Goal: Task Accomplishment & Management: Manage account settings

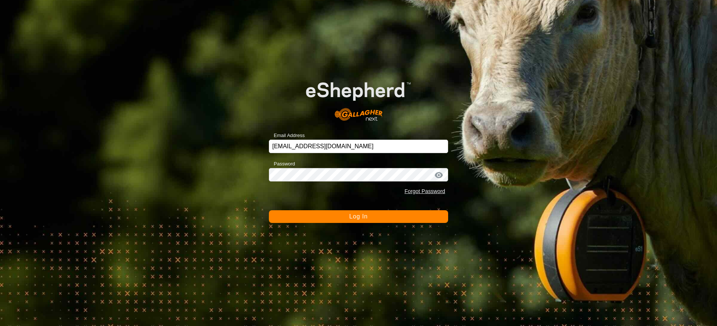
click at [361, 219] on span "Log In" at bounding box center [358, 216] width 18 height 6
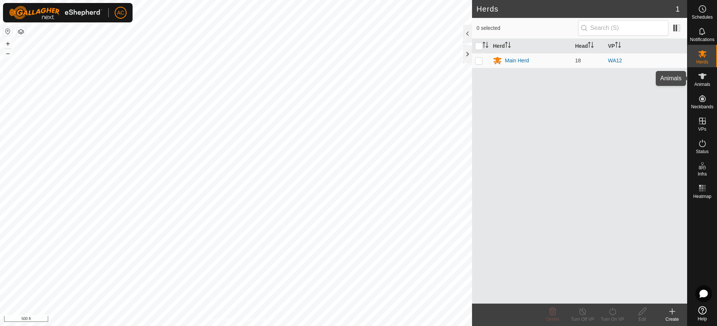
click at [704, 78] on icon at bounding box center [702, 76] width 9 height 9
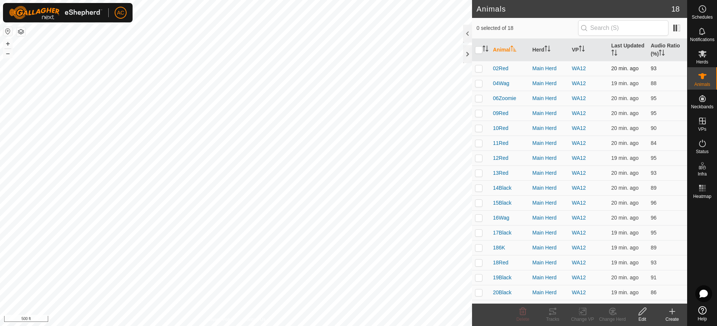
click at [478, 69] on p-checkbox at bounding box center [478, 68] width 7 height 6
checkbox input "true"
click at [479, 82] on p-checkbox at bounding box center [478, 83] width 7 height 6
checkbox input "true"
click at [476, 100] on p-checkbox at bounding box center [478, 98] width 7 height 6
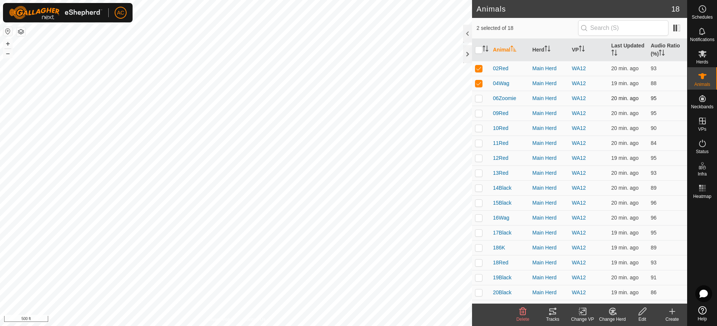
checkbox input "true"
click at [478, 119] on td at bounding box center [481, 113] width 18 height 15
checkbox input "true"
click at [479, 127] on p-checkbox at bounding box center [478, 128] width 7 height 6
checkbox input "true"
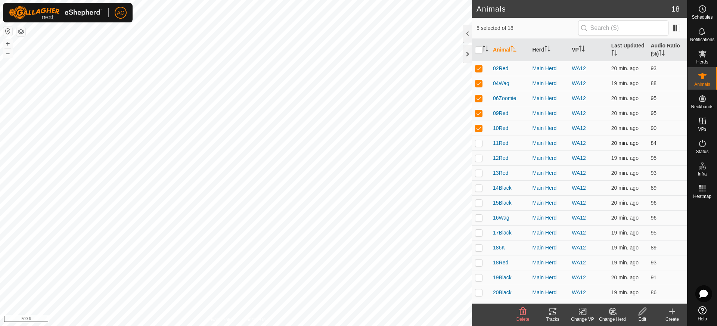
click at [477, 143] on p-checkbox at bounding box center [478, 143] width 7 height 6
checkbox input "true"
click at [552, 315] on icon at bounding box center [552, 311] width 9 height 9
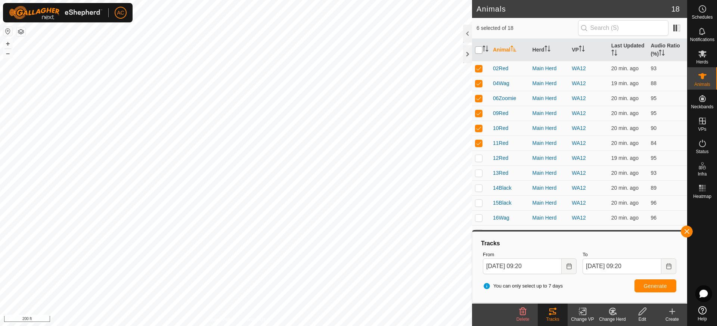
click at [478, 48] on input "checkbox" at bounding box center [478, 49] width 7 height 7
checkbox input "true"
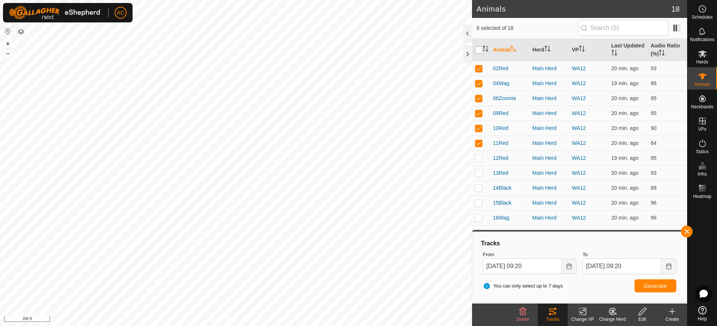
checkbox input "true"
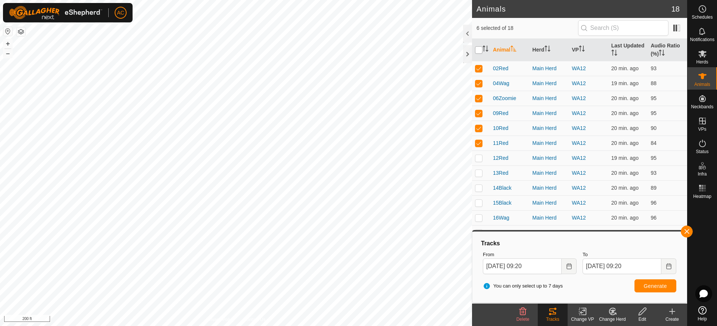
checkbox input "true"
click at [478, 50] on input "checkbox" at bounding box center [478, 49] width 7 height 7
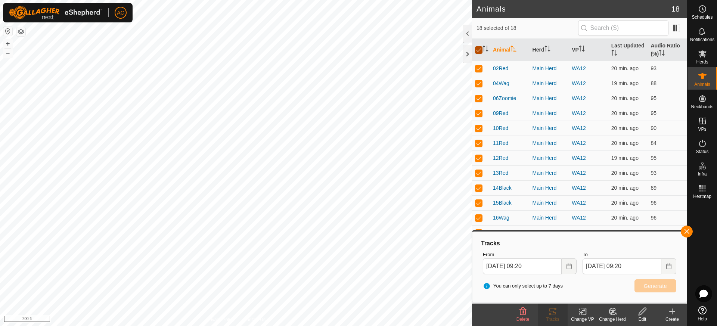
checkbox input "false"
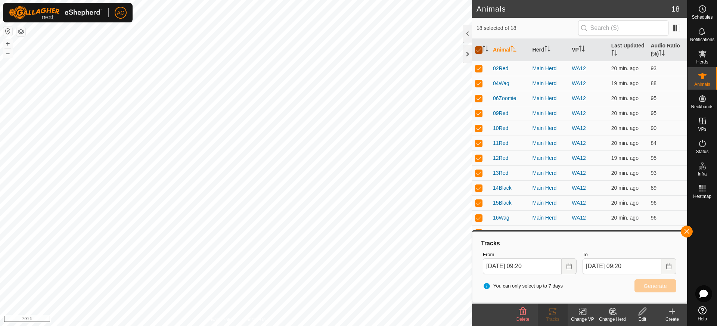
checkbox input "false"
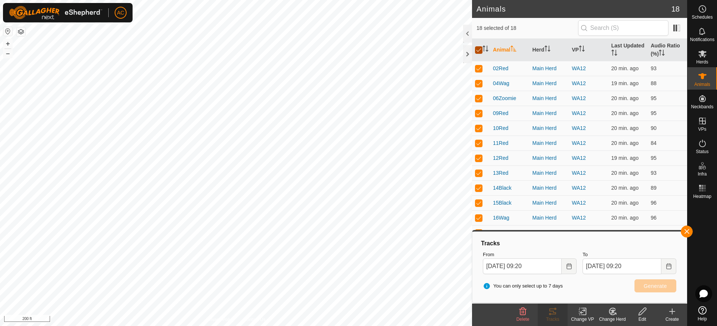
checkbox input "false"
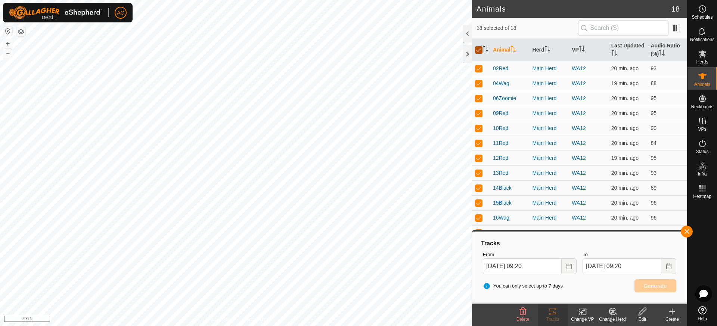
checkbox input "false"
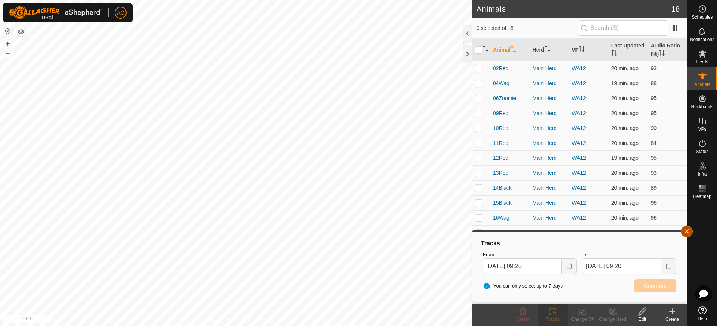
click at [686, 231] on button "button" at bounding box center [686, 231] width 12 height 12
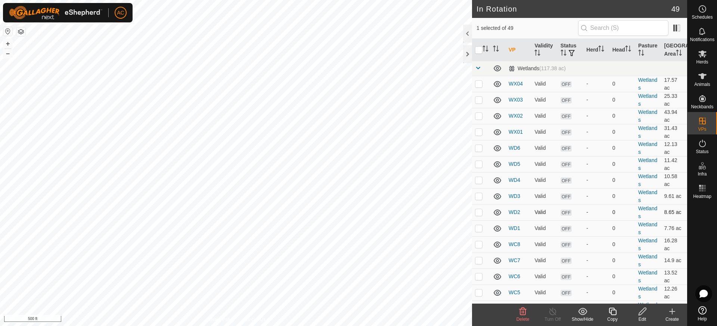
checkbox input "false"
checkbox input "true"
click at [644, 313] on icon at bounding box center [642, 311] width 9 height 9
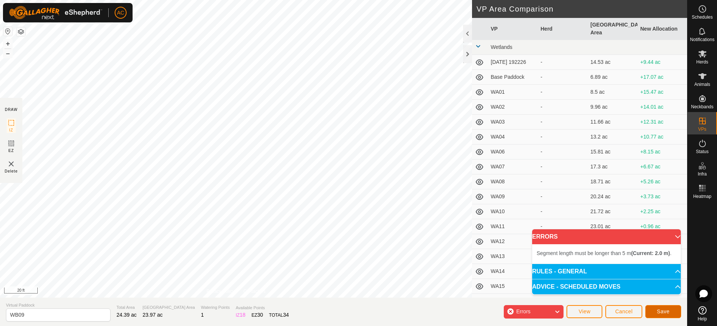
click at [664, 313] on span "Save" at bounding box center [663, 311] width 13 height 6
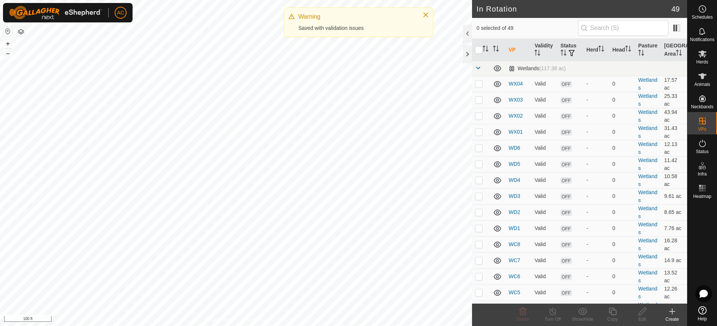
checkbox input "true"
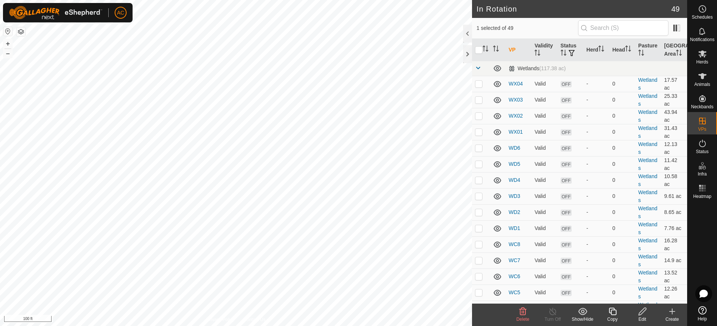
click at [642, 311] on icon at bounding box center [642, 311] width 9 height 9
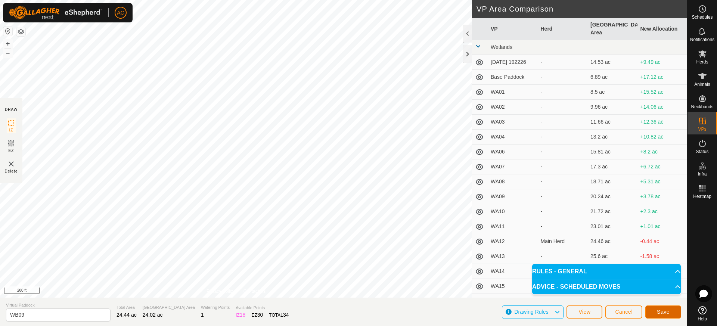
click at [664, 313] on span "Save" at bounding box center [663, 312] width 13 height 6
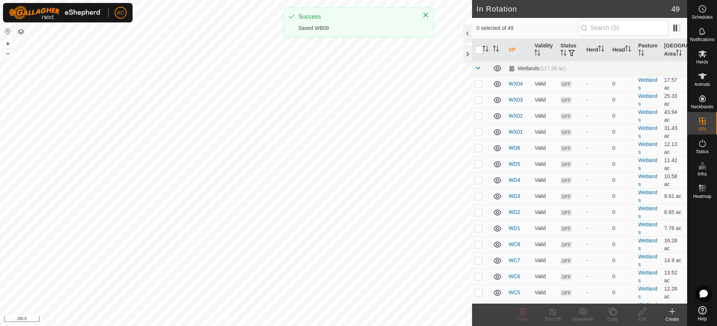
checkbox input "true"
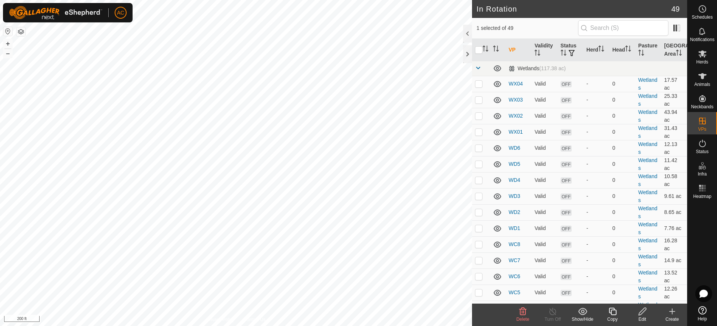
click at [642, 312] on icon at bounding box center [642, 311] width 9 height 9
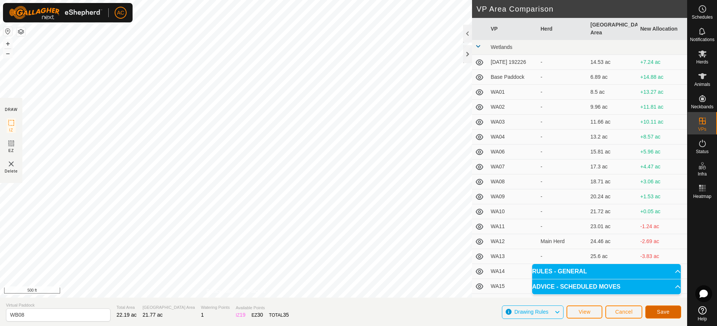
click at [660, 309] on span "Save" at bounding box center [663, 312] width 13 height 6
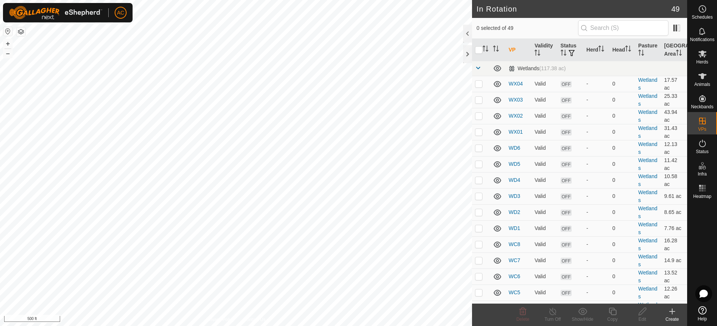
checkbox input "true"
checkbox input "false"
checkbox input "true"
checkbox input "false"
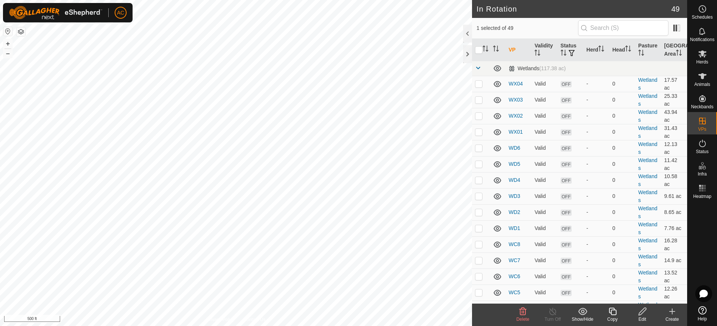
checkbox input "true"
checkbox input "false"
checkbox input "true"
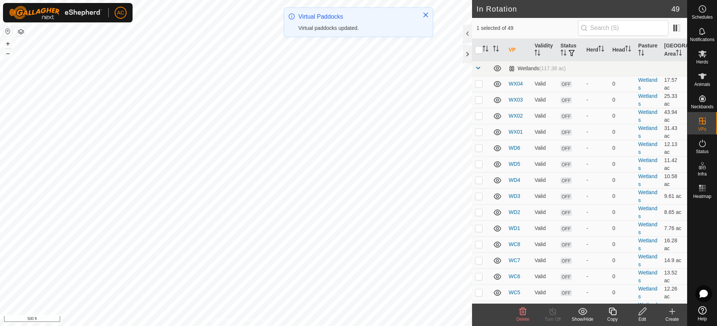
click at [644, 311] on icon at bounding box center [641, 311] width 7 height 7
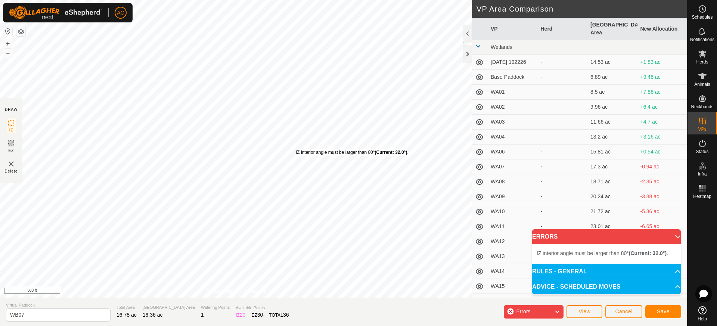
click at [296, 149] on div "IZ interior angle must be larger than 80° (Current: 32.0°) . + – ⇧ i 500 ft" at bounding box center [236, 149] width 472 height 298
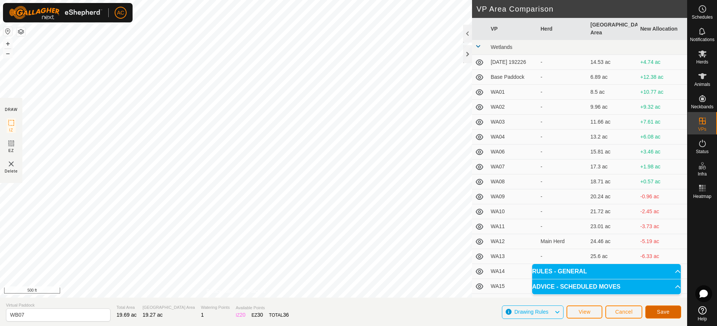
click at [658, 312] on span "Save" at bounding box center [663, 312] width 13 height 6
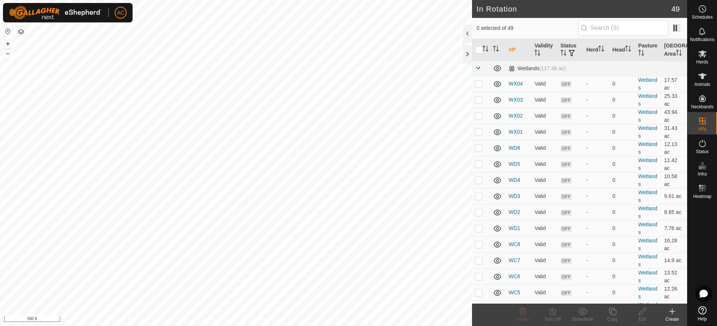
checkbox input "true"
click at [641, 312] on icon at bounding box center [642, 311] width 9 height 9
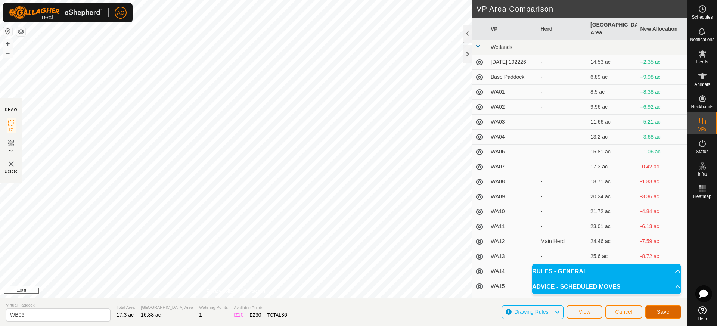
click at [666, 312] on span "Save" at bounding box center [663, 312] width 13 height 6
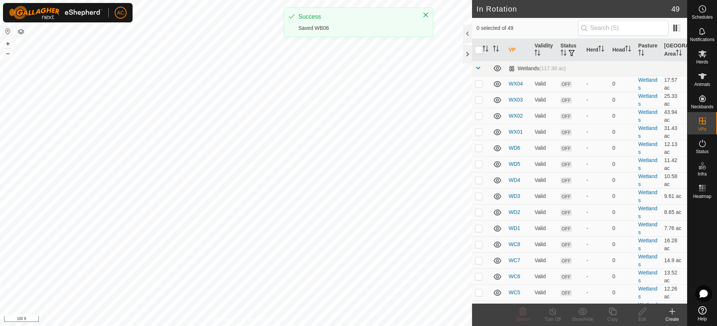
checkbox input "true"
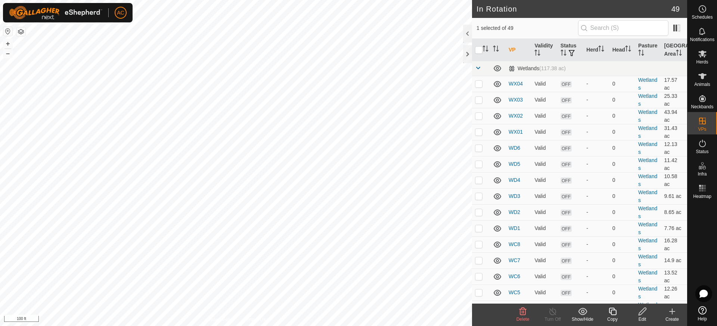
click at [641, 312] on icon at bounding box center [642, 311] width 9 height 9
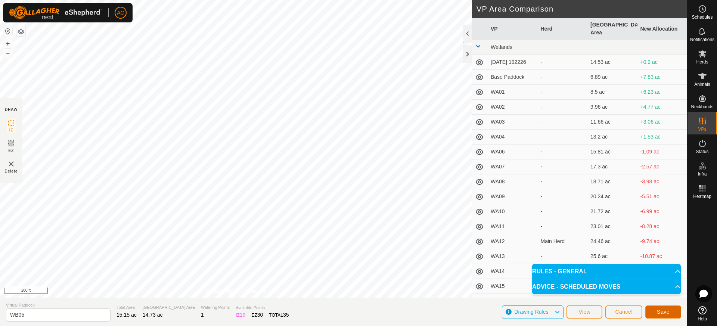
click at [660, 312] on span "Save" at bounding box center [663, 312] width 13 height 6
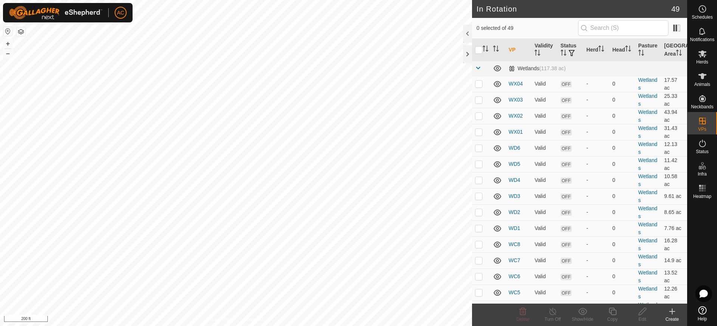
checkbox input "true"
click at [642, 312] on icon at bounding box center [642, 311] width 9 height 9
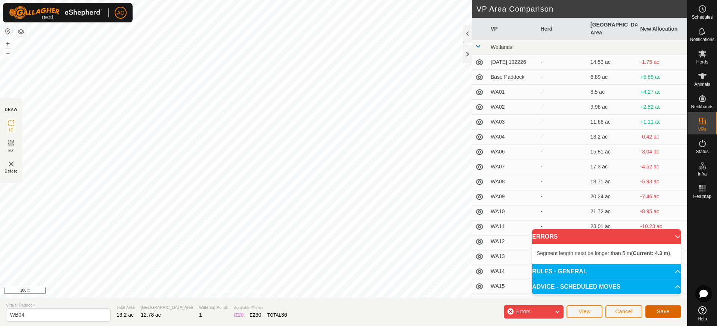
click at [663, 309] on span "Save" at bounding box center [663, 311] width 13 height 6
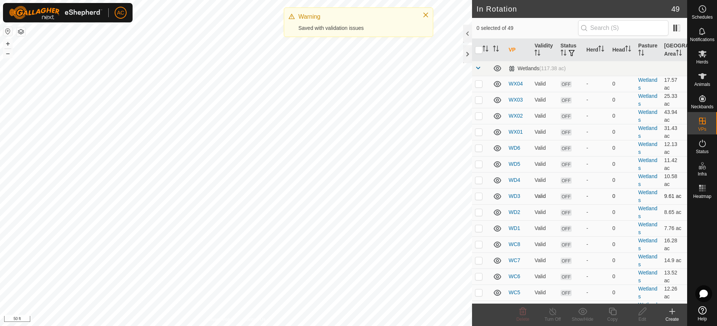
checkbox input "true"
click at [641, 312] on icon at bounding box center [642, 311] width 9 height 9
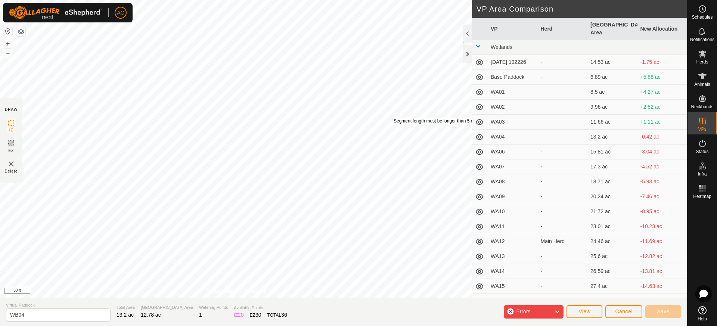
click at [393, 118] on div "Segment length must be longer than 5 m (Current: 4.3 m) . + – ⇧ i 50 ft" at bounding box center [236, 149] width 472 height 298
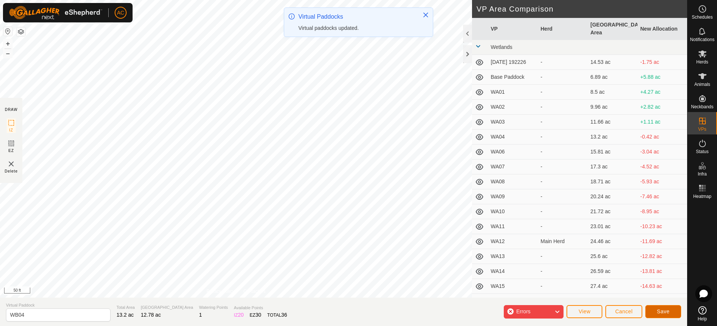
click at [663, 310] on span "Save" at bounding box center [663, 311] width 13 height 6
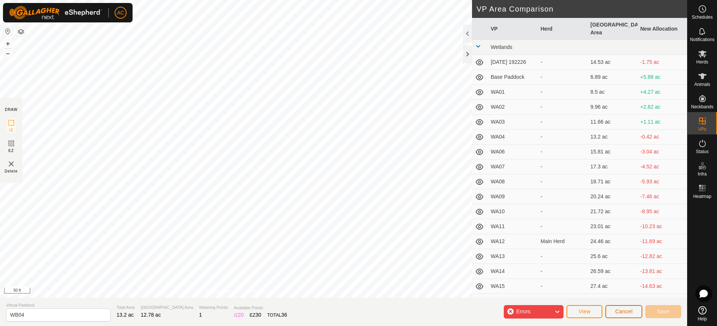
click at [620, 312] on span "Cancel" at bounding box center [624, 311] width 18 height 6
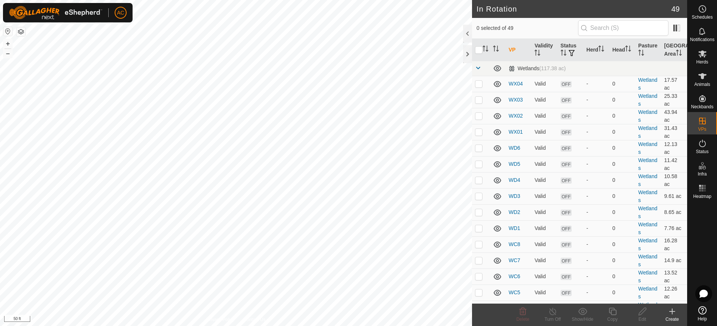
checkbox input "true"
click at [645, 312] on icon at bounding box center [642, 311] width 9 height 9
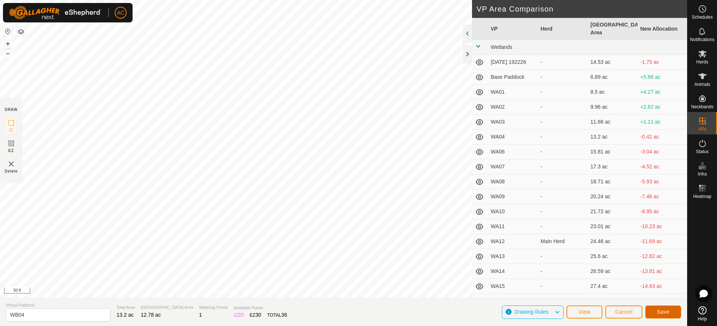
click at [662, 312] on span "Save" at bounding box center [663, 312] width 13 height 6
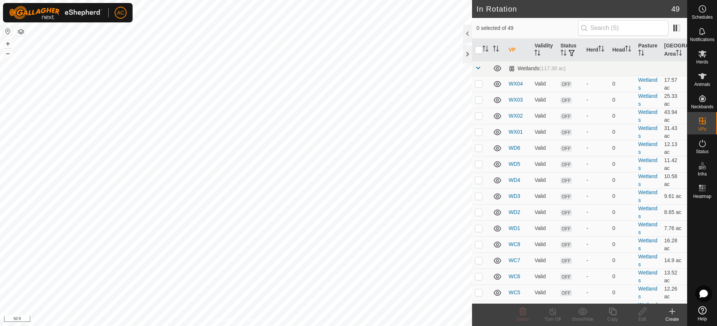
checkbox input "true"
click at [642, 311] on icon at bounding box center [642, 311] width 9 height 9
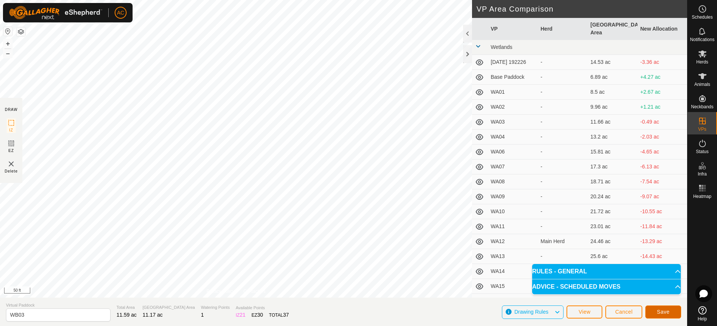
click at [666, 311] on span "Save" at bounding box center [663, 312] width 13 height 6
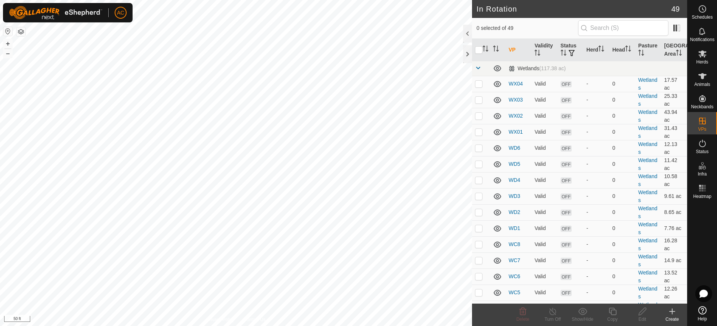
checkbox input "true"
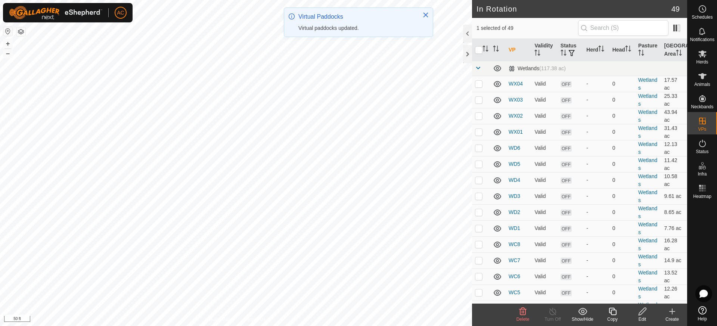
click at [644, 311] on icon at bounding box center [642, 311] width 9 height 9
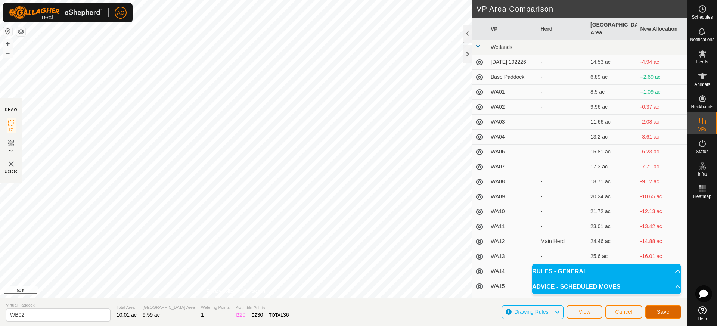
click at [666, 313] on span "Save" at bounding box center [663, 312] width 13 height 6
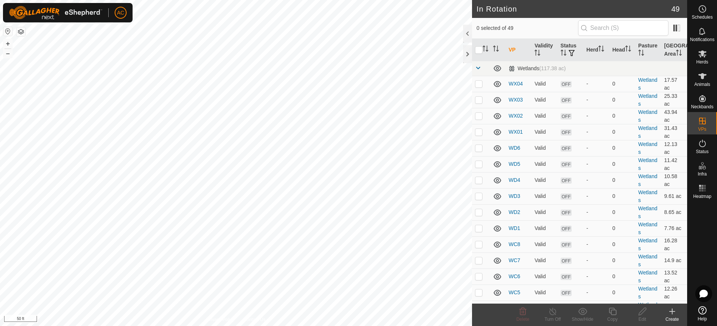
checkbox input "true"
click at [644, 311] on icon at bounding box center [641, 311] width 7 height 7
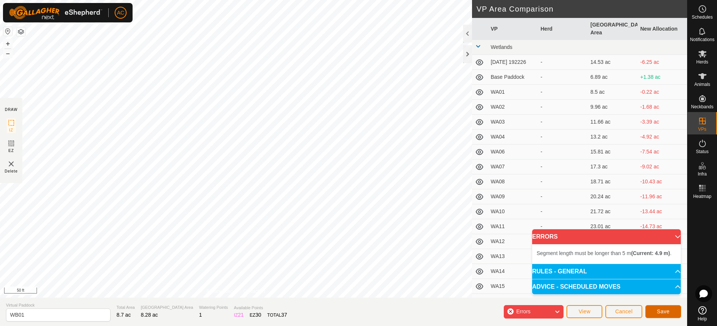
click at [665, 313] on span "Save" at bounding box center [663, 311] width 13 height 6
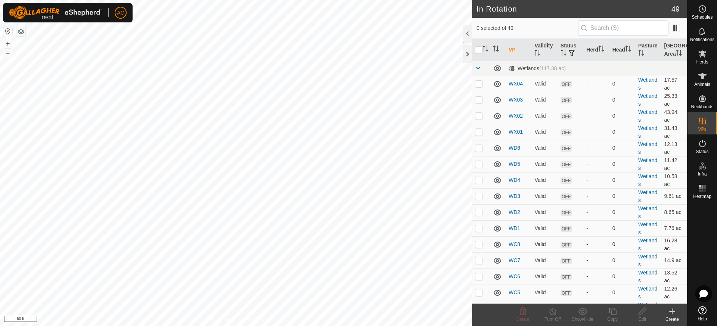
checkbox input "true"
click at [643, 313] on icon at bounding box center [642, 311] width 9 height 9
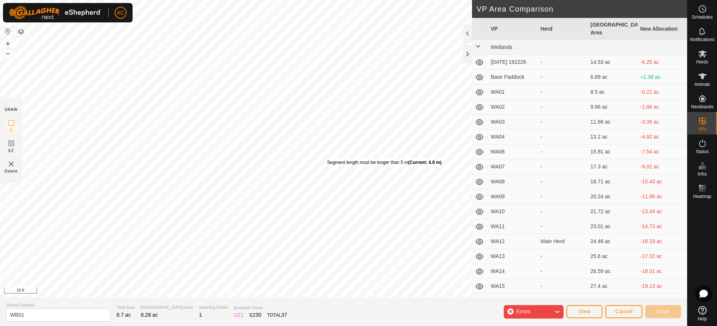
click at [327, 159] on div "Segment length must be longer than 5 m (Current: 4.9 m) . + – ⇧ i 50 ft" at bounding box center [236, 149] width 472 height 298
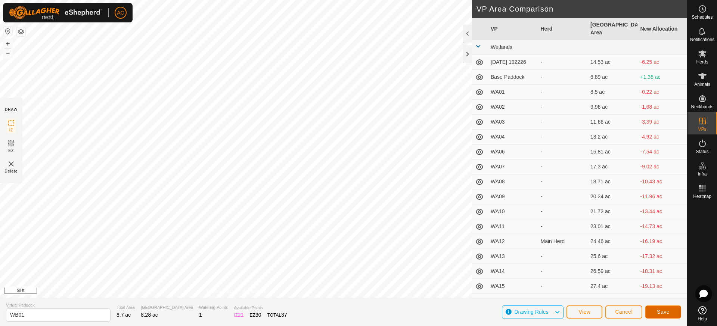
click at [663, 315] on button "Save" at bounding box center [663, 311] width 36 height 13
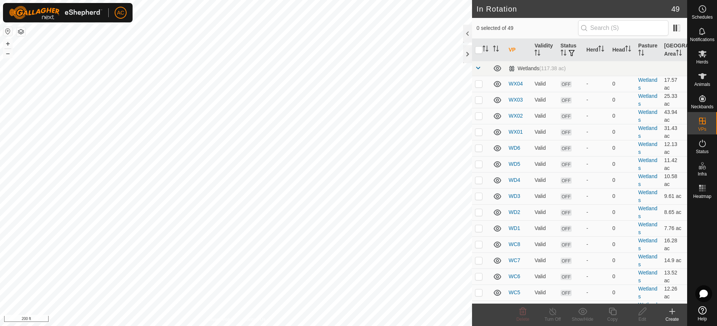
checkbox input "true"
click at [641, 311] on icon at bounding box center [641, 311] width 7 height 7
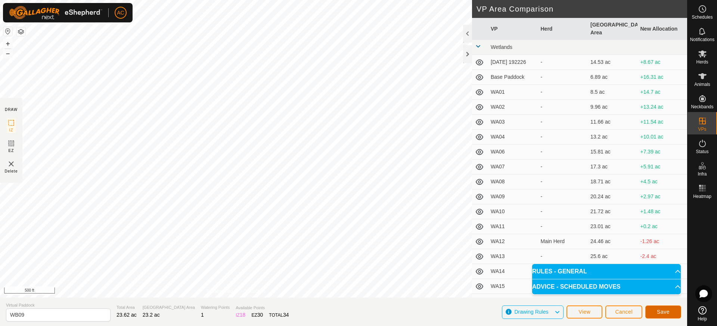
click at [664, 312] on span "Save" at bounding box center [663, 312] width 13 height 6
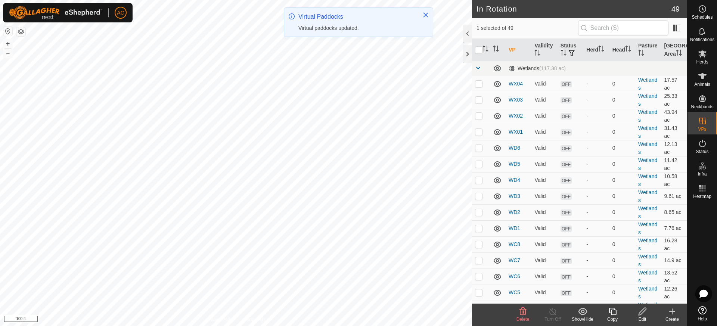
click at [641, 311] on icon at bounding box center [641, 311] width 7 height 7
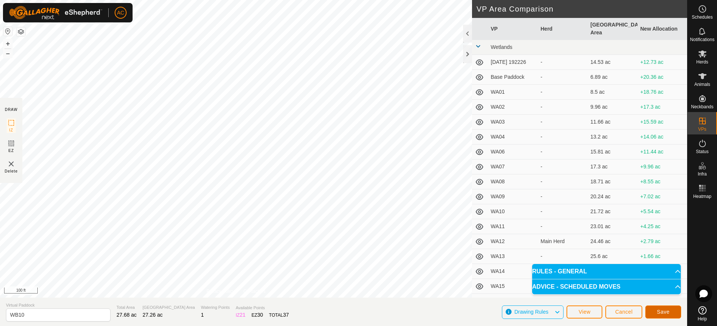
click at [667, 311] on span "Save" at bounding box center [663, 312] width 13 height 6
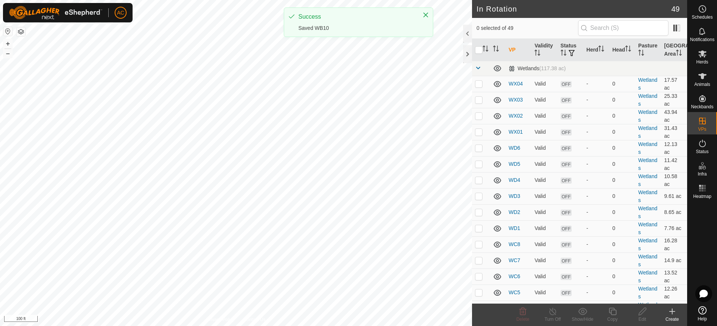
checkbox input "true"
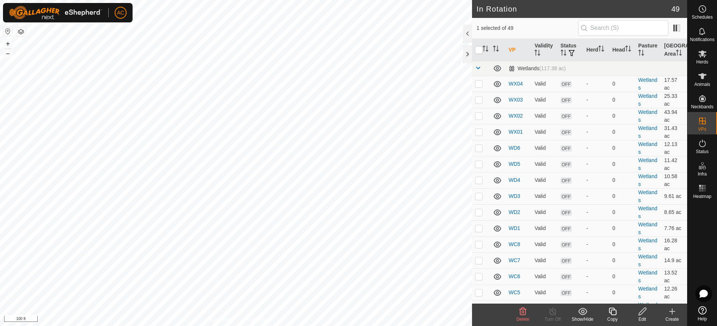
click at [641, 310] on icon at bounding box center [642, 311] width 9 height 9
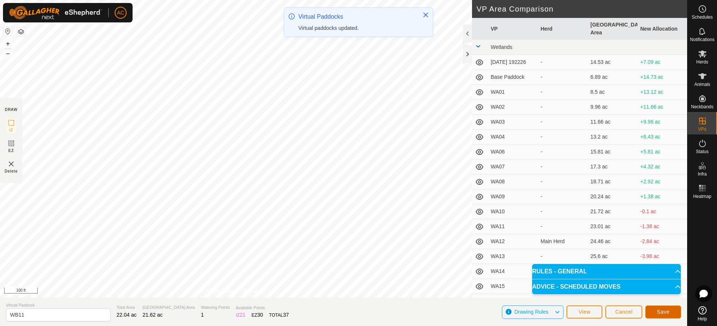
click at [664, 312] on span "Save" at bounding box center [663, 312] width 13 height 6
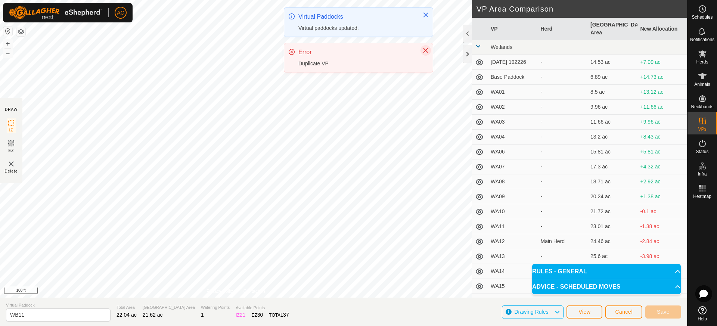
click at [425, 49] on icon "Close" at bounding box center [426, 50] width 6 height 6
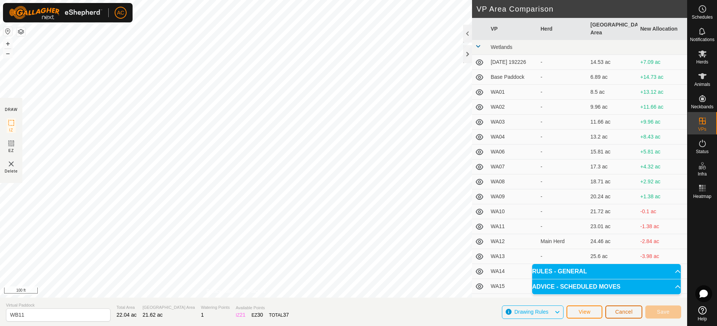
click at [619, 312] on span "Cancel" at bounding box center [624, 312] width 18 height 6
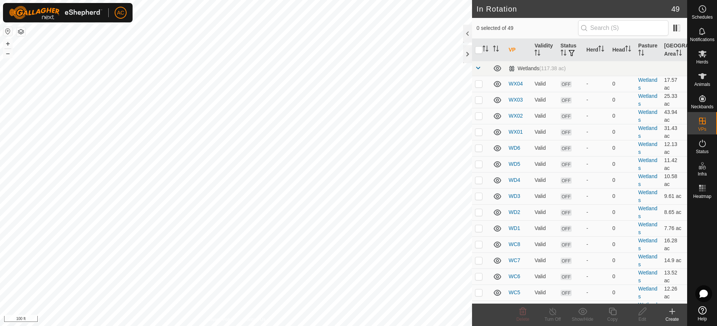
checkbox input "true"
click at [643, 312] on icon at bounding box center [641, 311] width 7 height 7
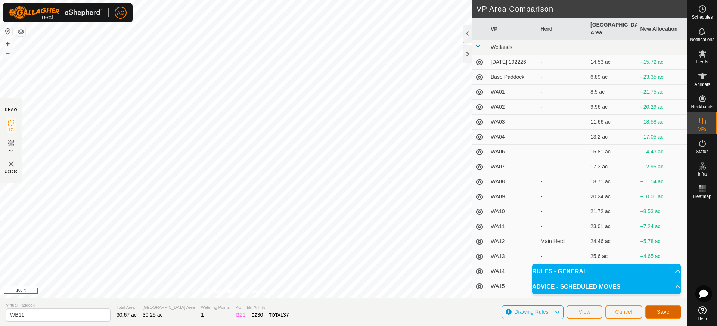
click at [664, 310] on span "Save" at bounding box center [663, 312] width 13 height 6
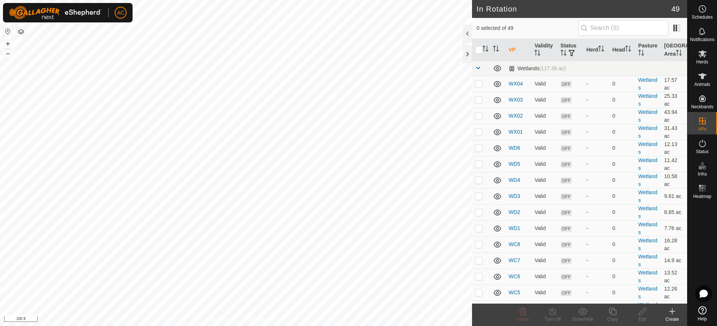
checkbox input "true"
click at [642, 312] on icon at bounding box center [642, 311] width 9 height 9
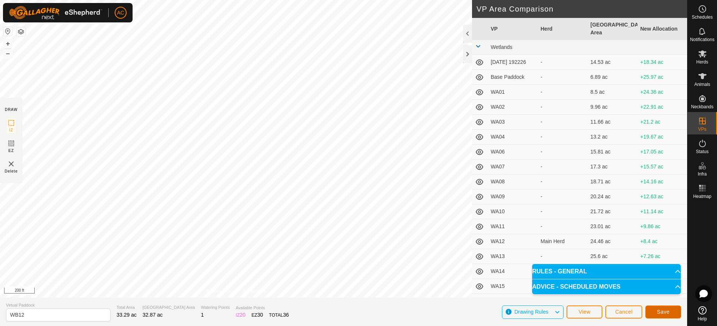
click at [660, 311] on span "Save" at bounding box center [663, 312] width 13 height 6
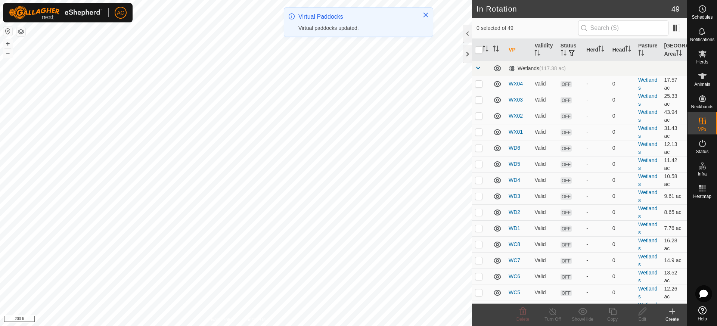
checkbox input "true"
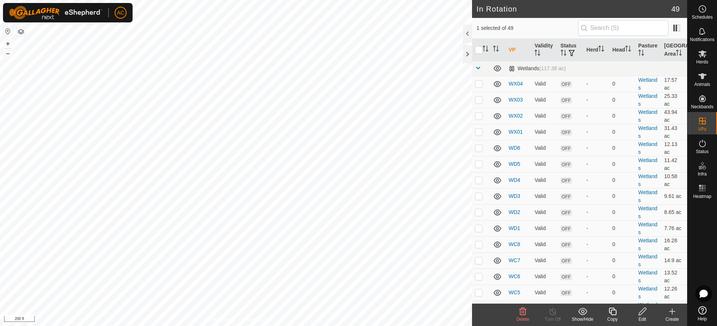
click at [642, 312] on icon at bounding box center [641, 311] width 7 height 7
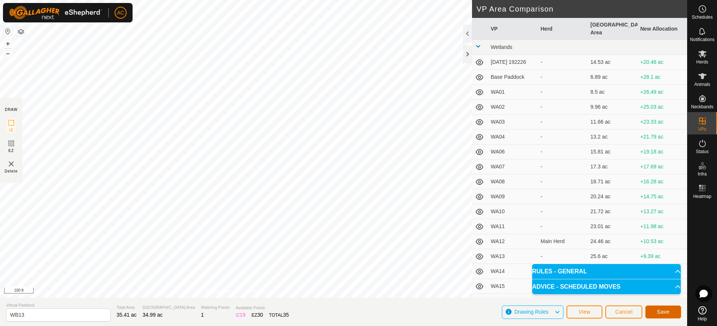
click at [662, 310] on span "Save" at bounding box center [663, 312] width 13 height 6
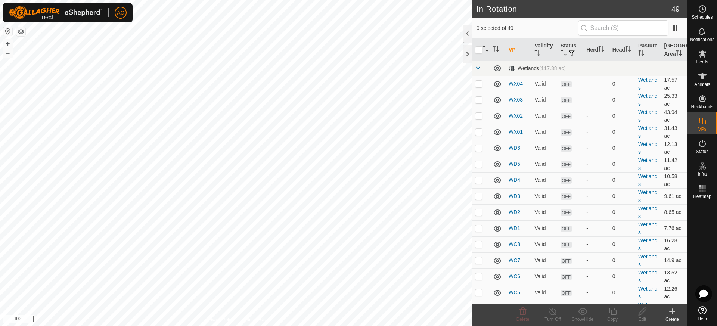
checkbox input "true"
click at [644, 312] on icon at bounding box center [642, 311] width 9 height 9
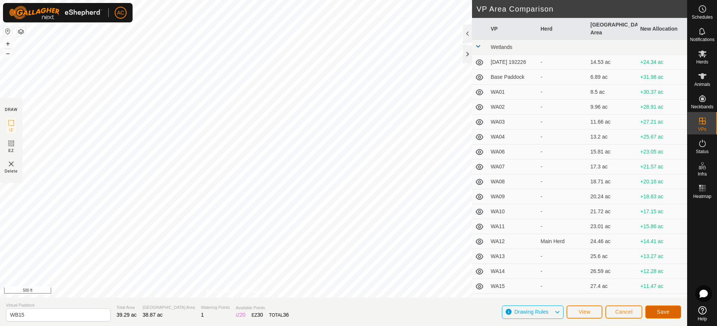
click at [668, 310] on span "Save" at bounding box center [663, 312] width 13 height 6
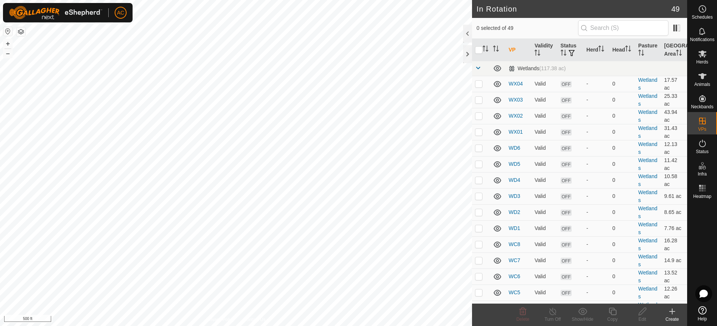
checkbox input "true"
click at [643, 313] on icon at bounding box center [642, 311] width 9 height 9
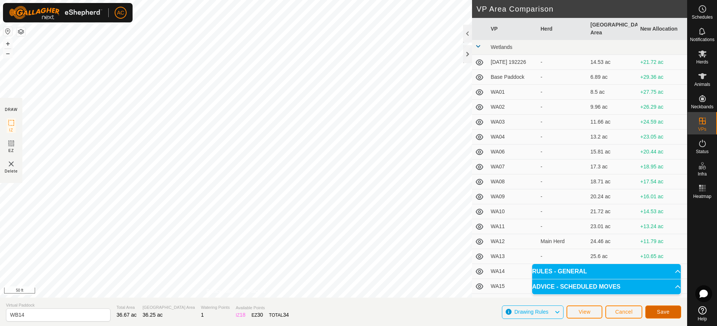
click at [666, 312] on span "Save" at bounding box center [663, 312] width 13 height 6
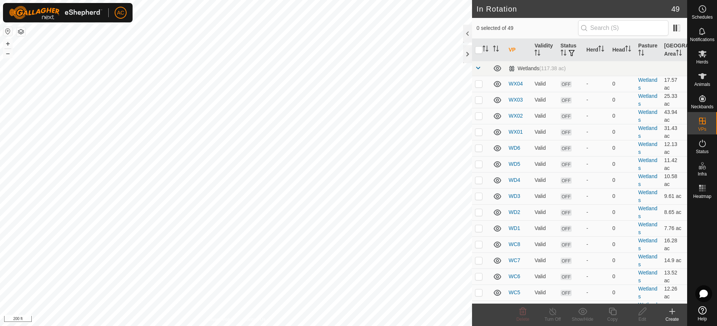
checkbox input "true"
click at [641, 312] on icon at bounding box center [642, 311] width 9 height 9
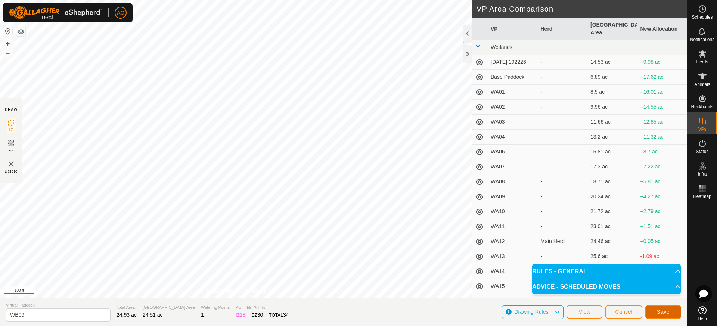
click at [666, 311] on span "Save" at bounding box center [663, 312] width 13 height 6
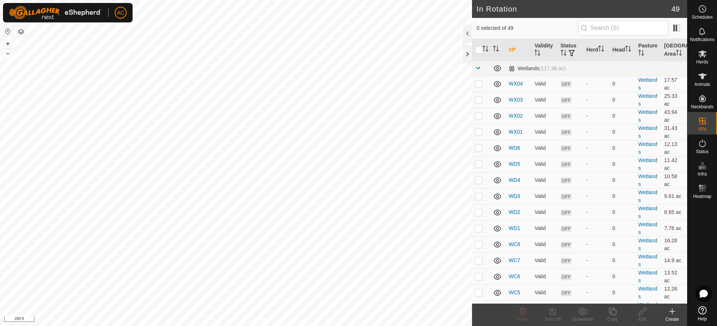
checkbox input "true"
click at [523, 311] on icon at bounding box center [522, 311] width 7 height 7
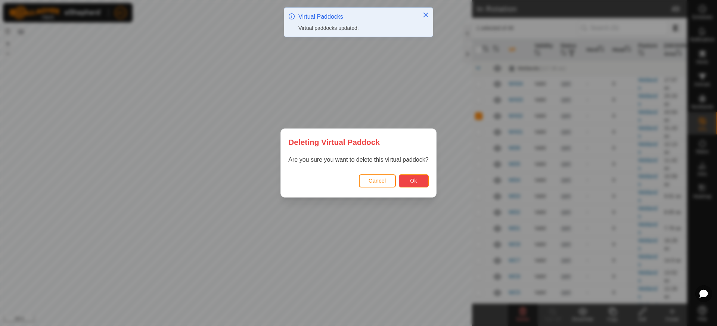
click at [413, 181] on span "Ok" at bounding box center [413, 181] width 7 height 6
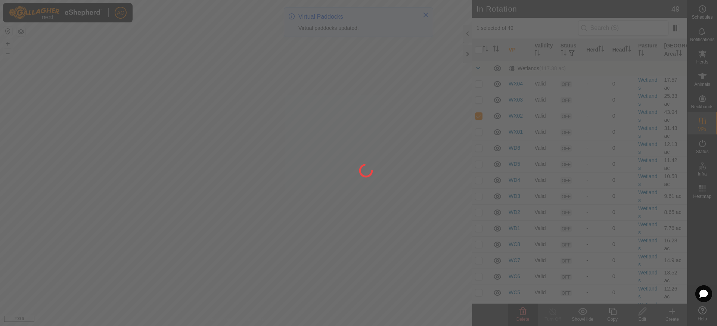
checkbox input "false"
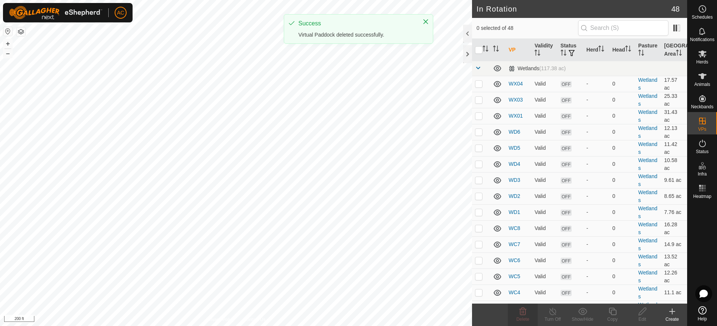
checkbox input "true"
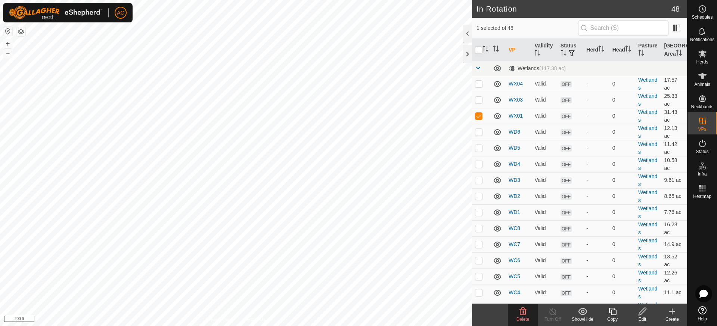
click at [645, 314] on icon at bounding box center [642, 311] width 9 height 9
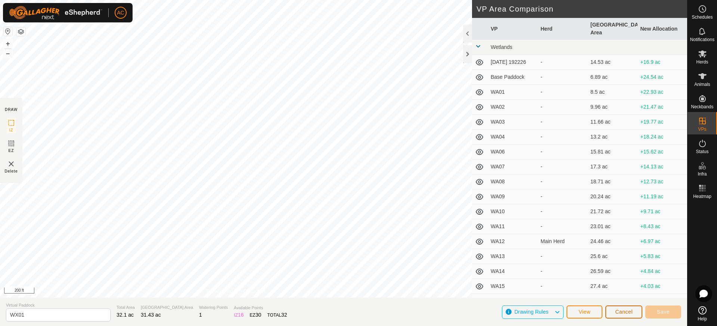
click at [628, 315] on button "Cancel" at bounding box center [623, 311] width 37 height 13
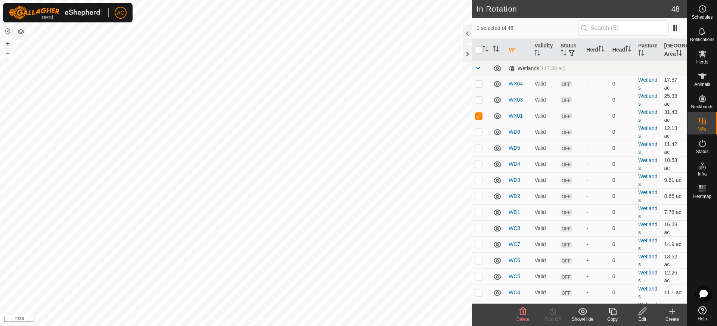
click at [523, 313] on icon at bounding box center [522, 311] width 7 height 7
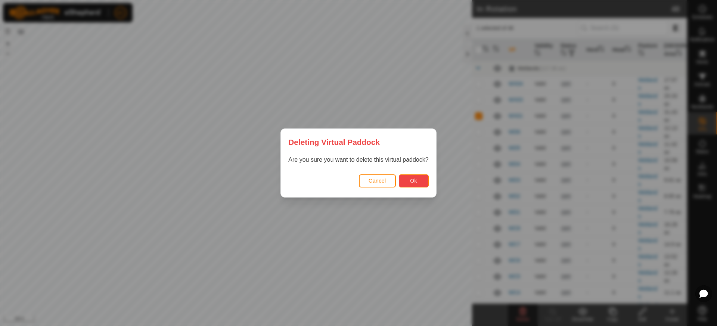
click at [415, 179] on span "Ok" at bounding box center [413, 181] width 7 height 6
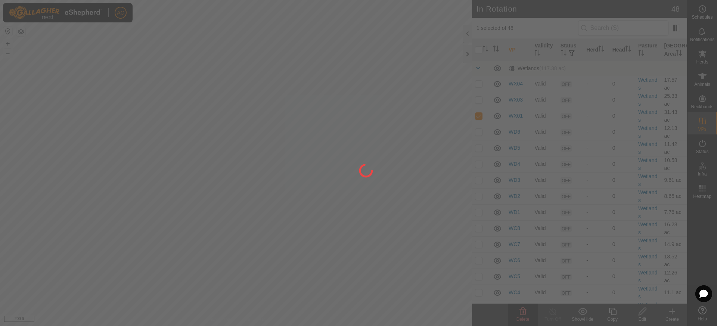
checkbox input "false"
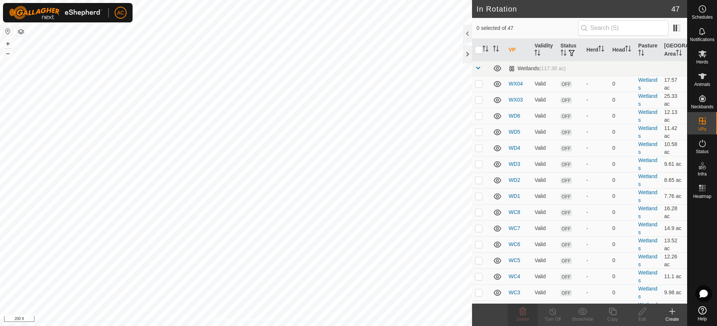
checkbox input "true"
click at [644, 312] on icon at bounding box center [642, 311] width 9 height 9
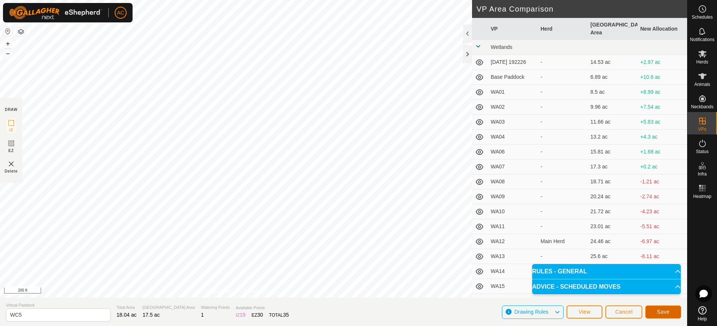
click at [663, 312] on span "Save" at bounding box center [663, 312] width 13 height 6
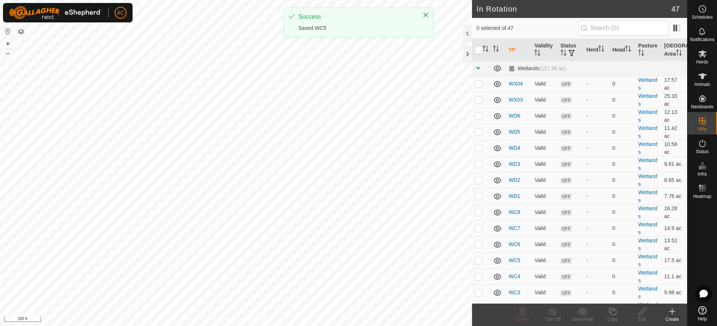
checkbox input "true"
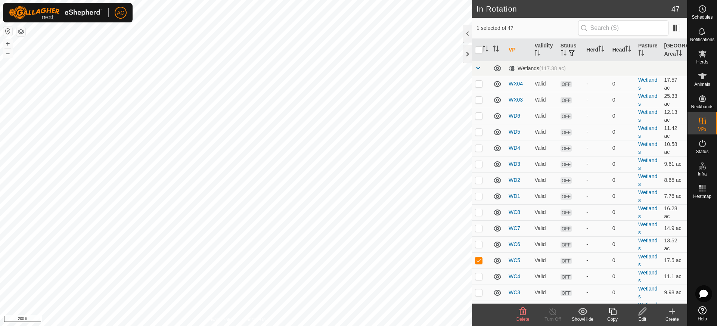
click at [614, 314] on icon at bounding box center [612, 311] width 9 height 9
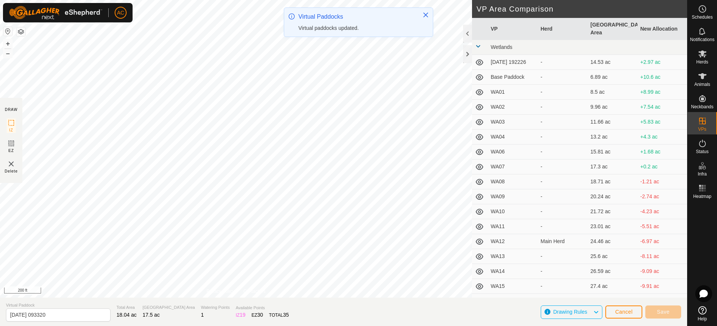
type input "[DATE] 093323"
click at [319, 35] on div "AC Schedules Notifications Herds Animals Neckbands VPs Status Infra Heatmap Hel…" at bounding box center [358, 163] width 717 height 326
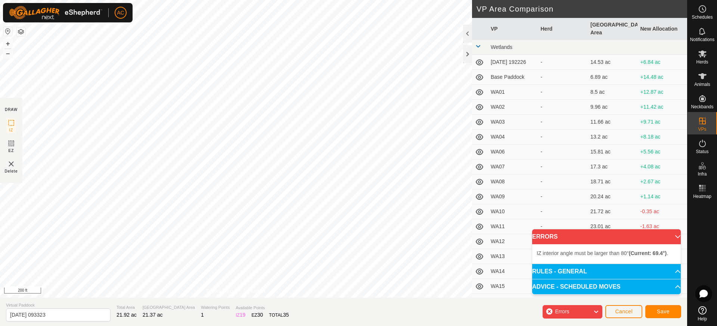
drag, startPoint x: 313, startPoint y: 35, endPoint x: 308, endPoint y: 37, distance: 4.6
click at [229, 134] on div "IZ interior angle must be larger than 80° (Current: 69.4°) ." at bounding box center [229, 134] width 0 height 0
drag, startPoint x: 237, startPoint y: 131, endPoint x: 231, endPoint y: 130, distance: 5.2
click at [231, 131] on div "IZ interior angle must be larger than 80° (Current: 69.4°) ." at bounding box center [284, 134] width 113 height 7
click at [628, 312] on span "Cancel" at bounding box center [624, 311] width 18 height 6
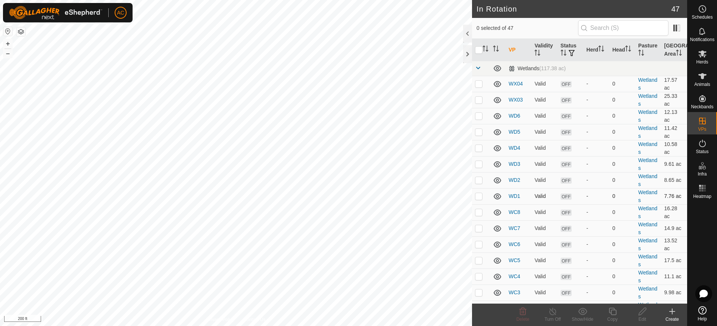
checkbox input "true"
click at [644, 311] on icon at bounding box center [642, 311] width 9 height 9
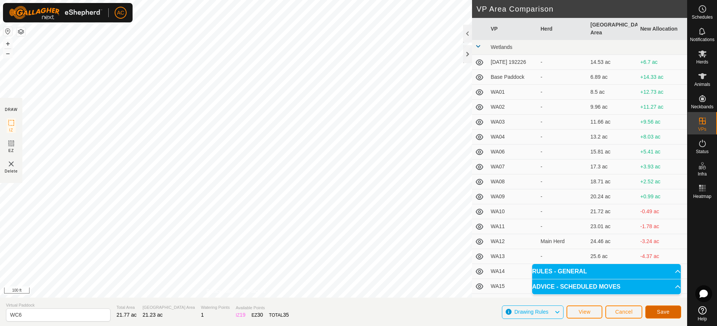
click at [665, 312] on span "Save" at bounding box center [663, 312] width 13 height 6
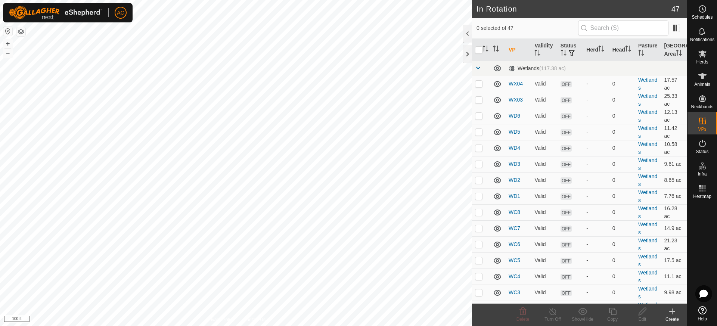
checkbox input "true"
click at [642, 312] on icon at bounding box center [642, 311] width 9 height 9
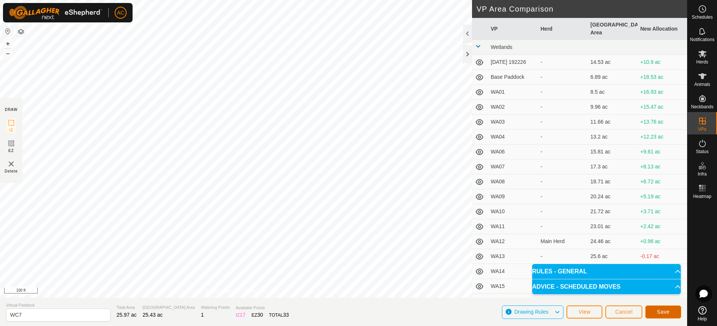
click at [664, 310] on span "Save" at bounding box center [663, 312] width 13 height 6
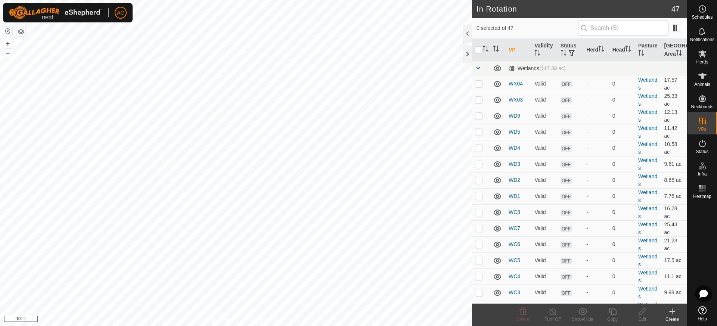
checkbox input "true"
click at [644, 313] on icon at bounding box center [642, 311] width 9 height 9
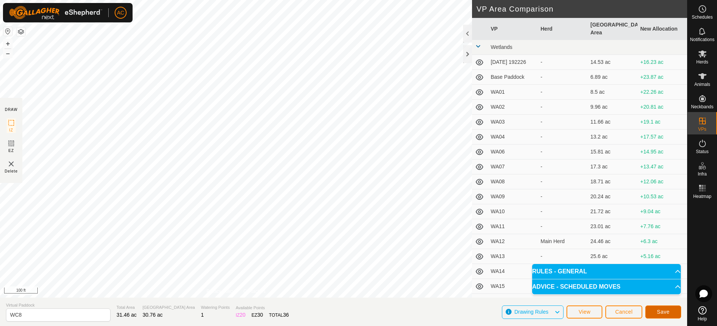
click at [667, 310] on span "Save" at bounding box center [663, 312] width 13 height 6
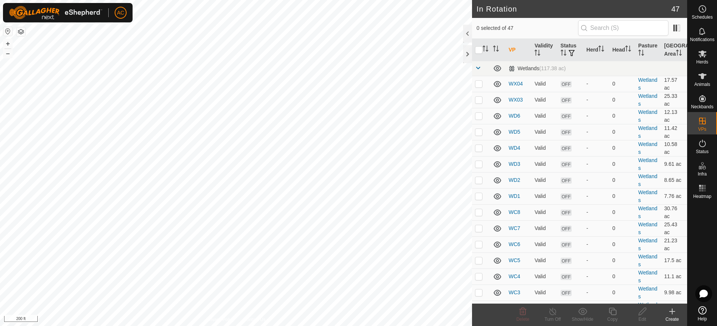
checkbox input "true"
click at [642, 311] on icon at bounding box center [642, 311] width 9 height 9
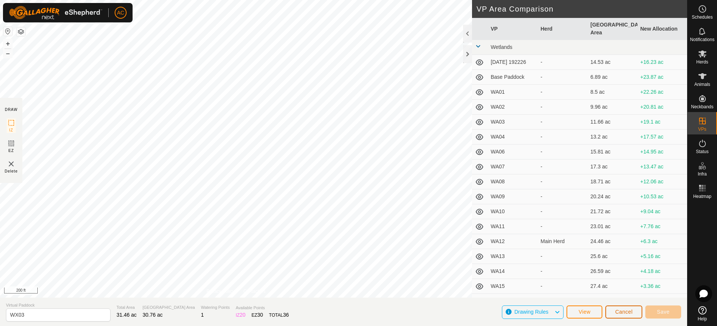
click at [622, 311] on span "Cancel" at bounding box center [624, 312] width 18 height 6
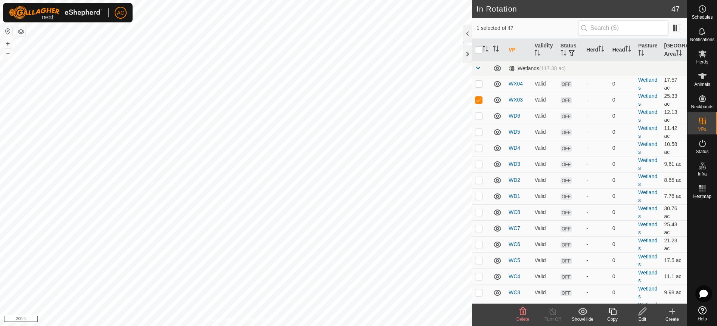
checkbox input "true"
click at [642, 312] on icon at bounding box center [642, 311] width 9 height 9
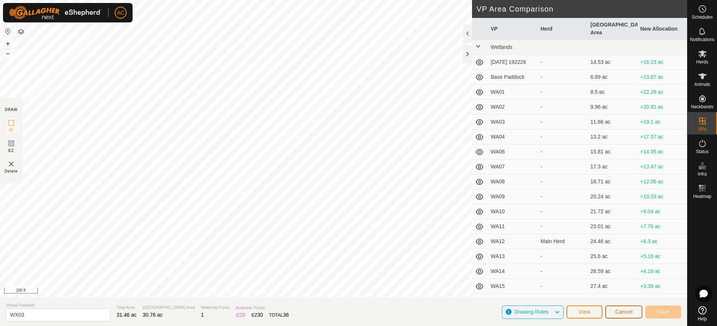
click at [623, 312] on span "Cancel" at bounding box center [624, 312] width 18 height 6
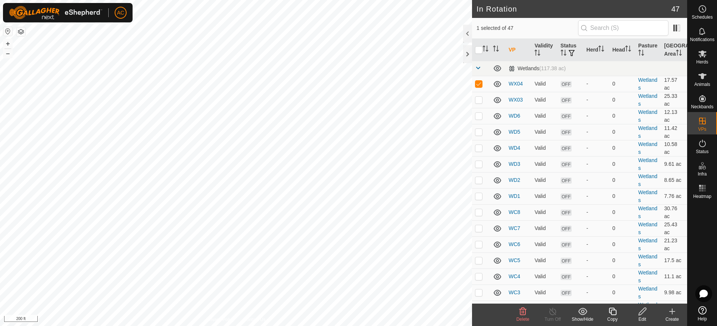
click at [522, 312] on icon at bounding box center [522, 311] width 7 height 7
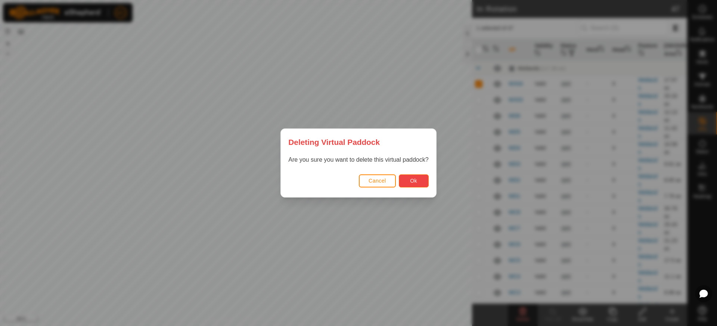
click at [416, 181] on span "Ok" at bounding box center [413, 181] width 7 height 6
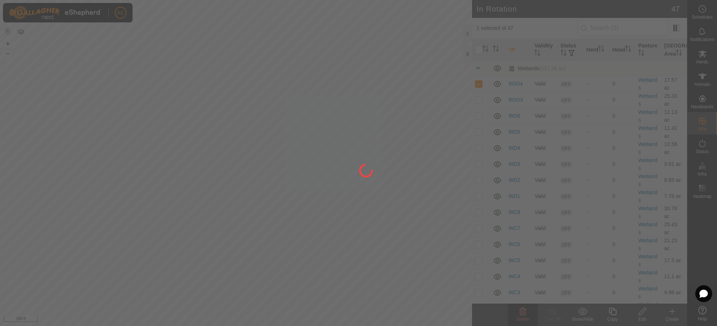
checkbox input "false"
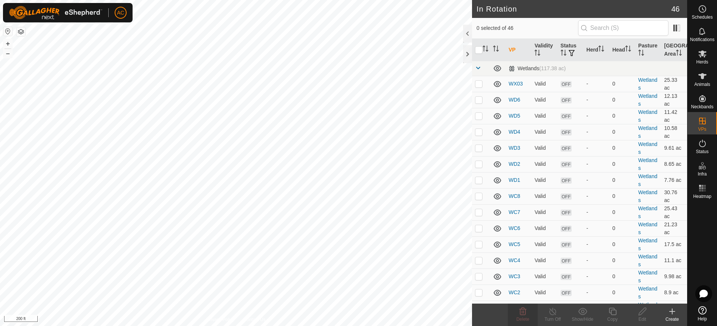
checkbox input "true"
click at [644, 312] on icon at bounding box center [641, 311] width 7 height 7
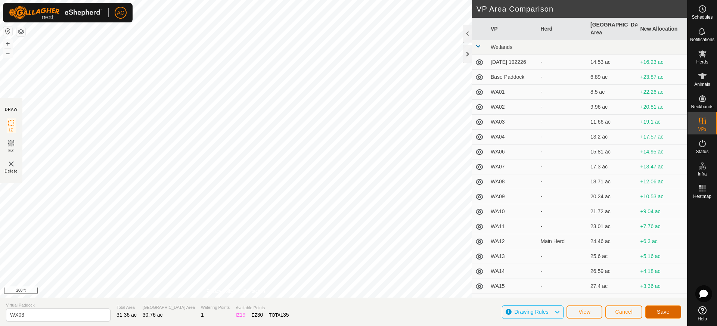
click at [669, 312] on span "Save" at bounding box center [663, 312] width 13 height 6
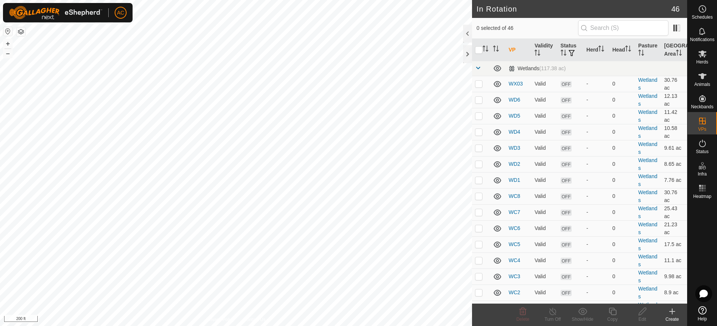
checkbox input "true"
click at [640, 313] on icon at bounding box center [642, 311] width 9 height 9
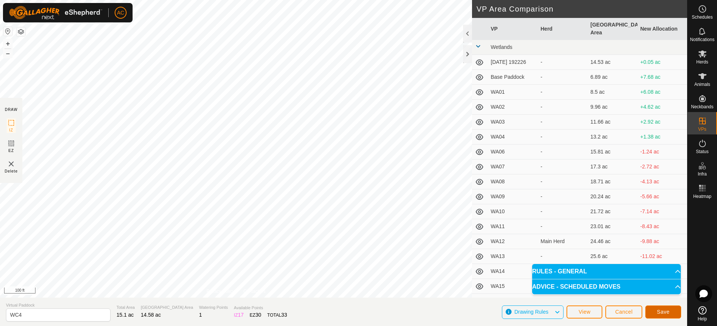
click at [662, 311] on span "Save" at bounding box center [663, 312] width 13 height 6
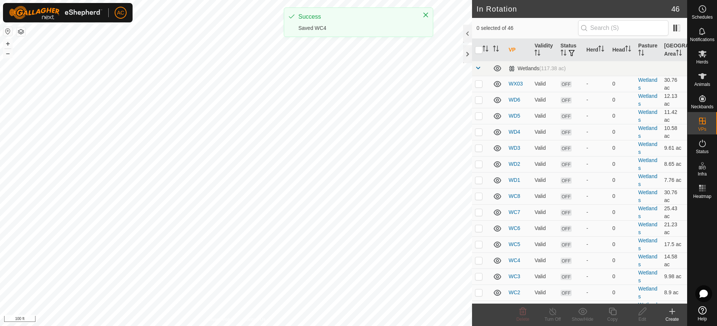
checkbox input "true"
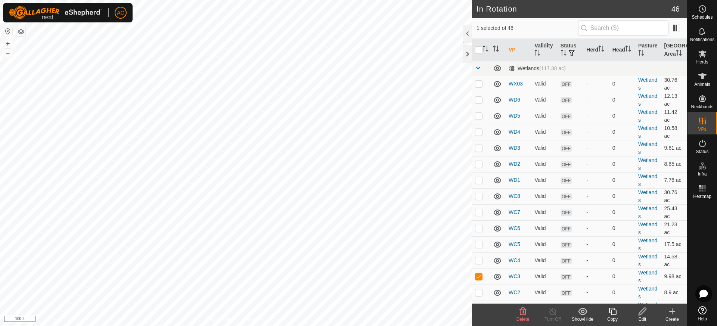
click at [643, 312] on icon at bounding box center [641, 311] width 7 height 7
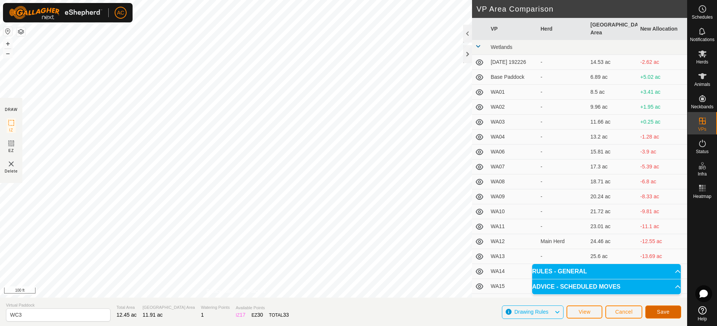
click at [667, 312] on span "Save" at bounding box center [663, 312] width 13 height 6
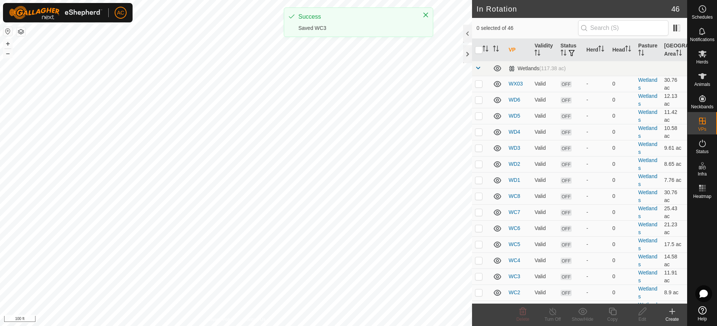
checkbox input "true"
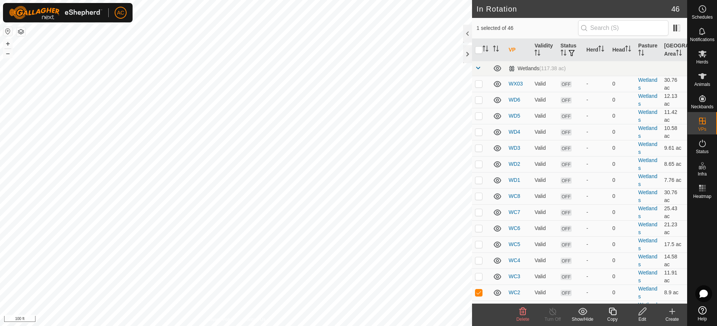
click at [642, 310] on icon at bounding box center [641, 311] width 7 height 7
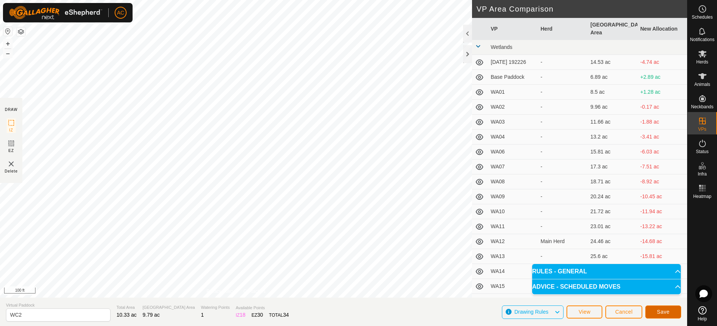
click at [667, 312] on span "Save" at bounding box center [663, 312] width 13 height 6
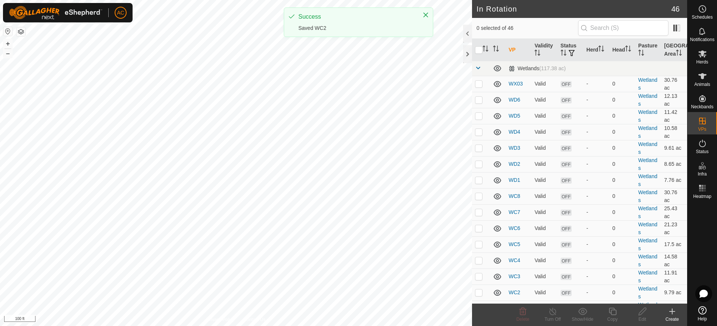
checkbox input "true"
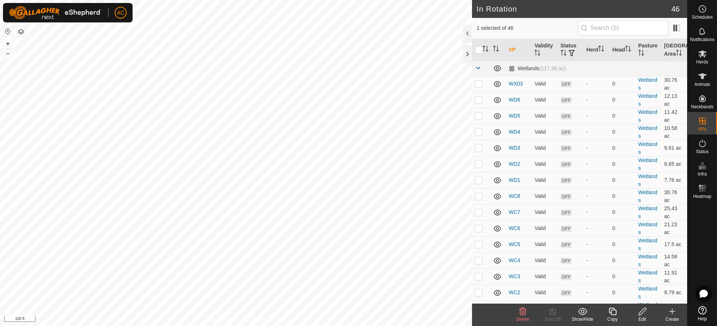
click at [641, 313] on icon at bounding box center [642, 311] width 9 height 9
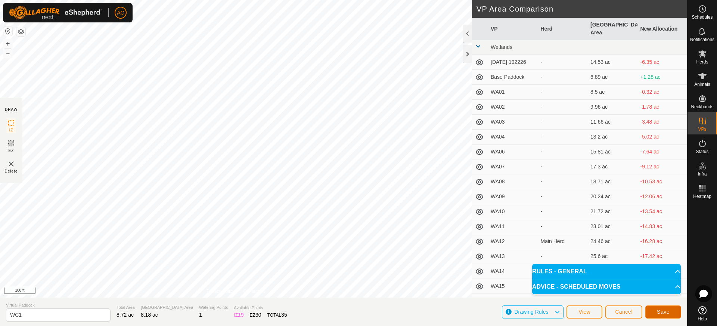
click at [659, 311] on span "Save" at bounding box center [663, 312] width 13 height 6
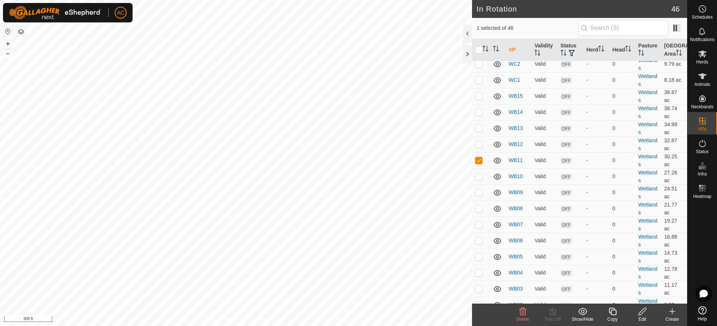
scroll to position [191, 0]
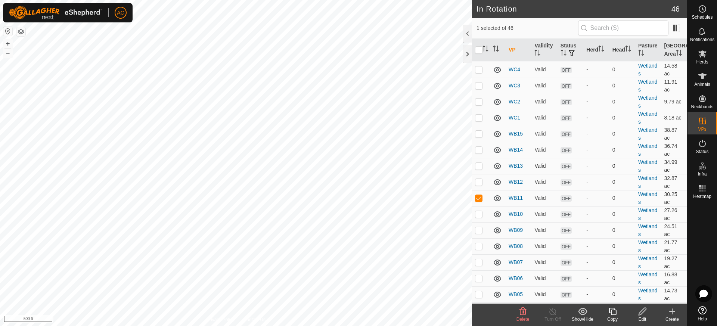
checkbox input "false"
checkbox input "true"
checkbox input "false"
checkbox input "true"
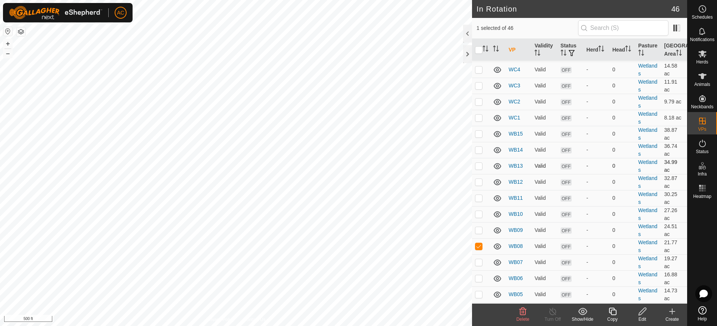
checkbox input "false"
